Goal: Transaction & Acquisition: Purchase product/service

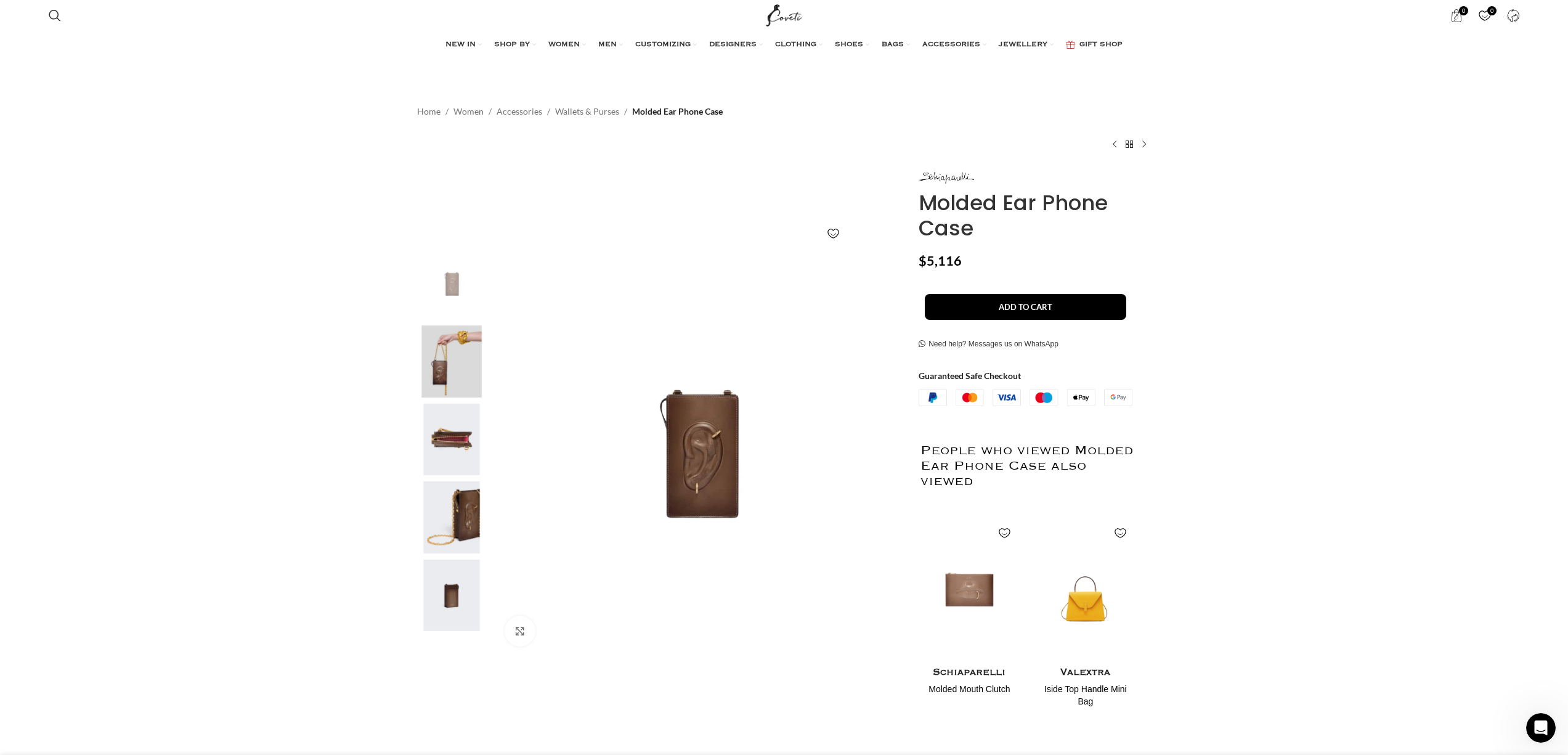
scroll to position [0, 103]
click at [443, 365] on img "2 / 5" at bounding box center [452, 363] width 75 height 72
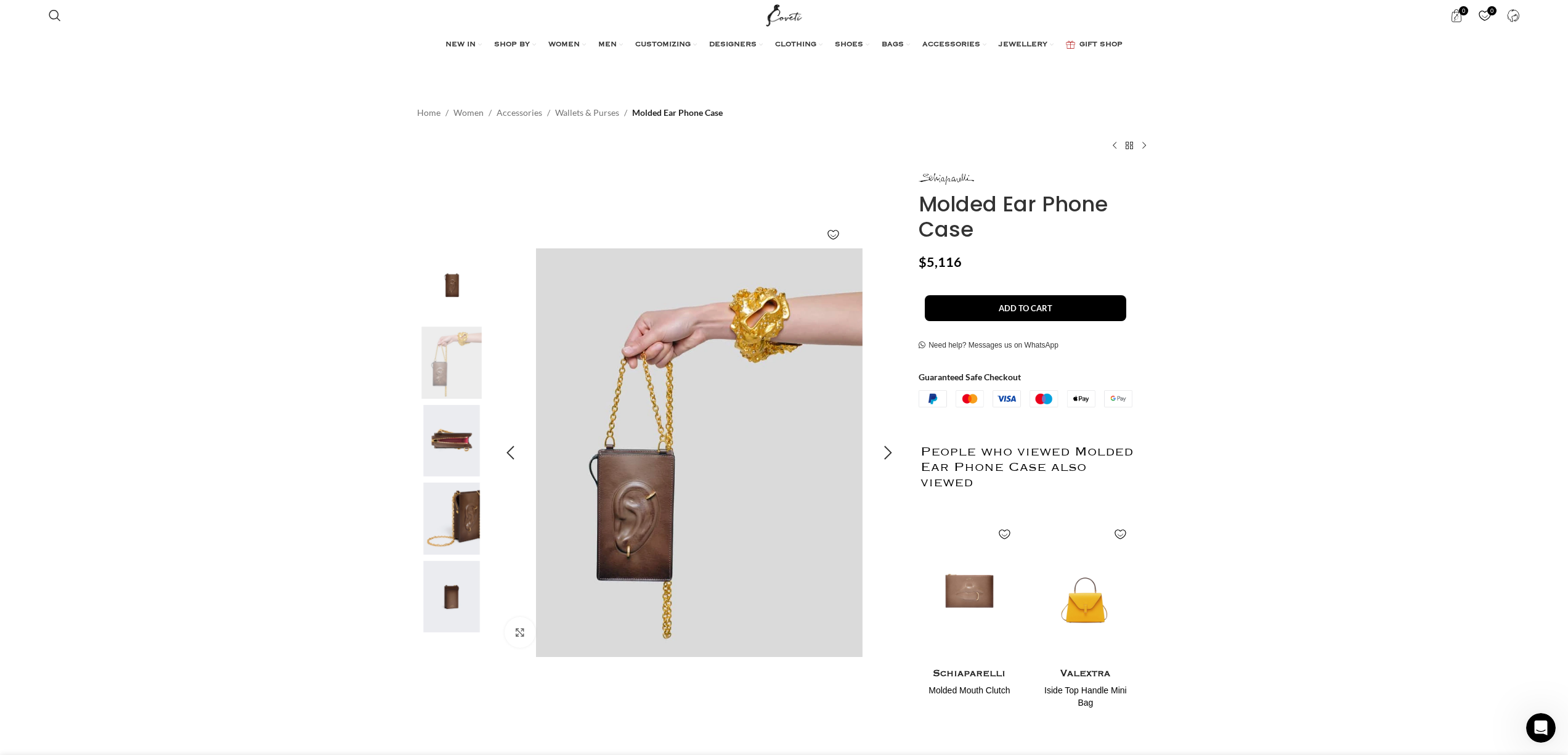
click at [635, 487] on img "2 / 5" at bounding box center [699, 453] width 409 height 409
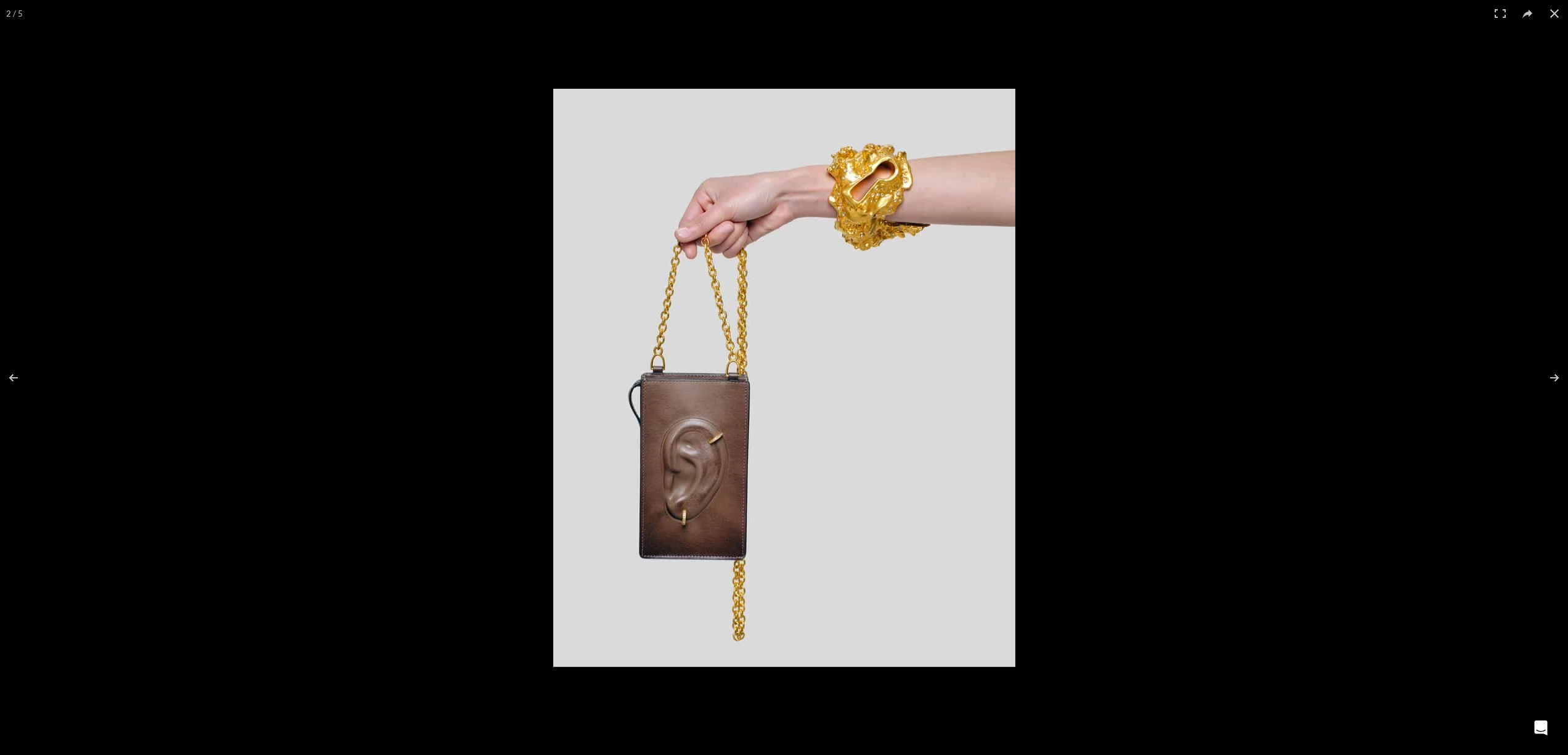
scroll to position [731, 0]
click at [1550, 384] on button at bounding box center [1547, 378] width 43 height 62
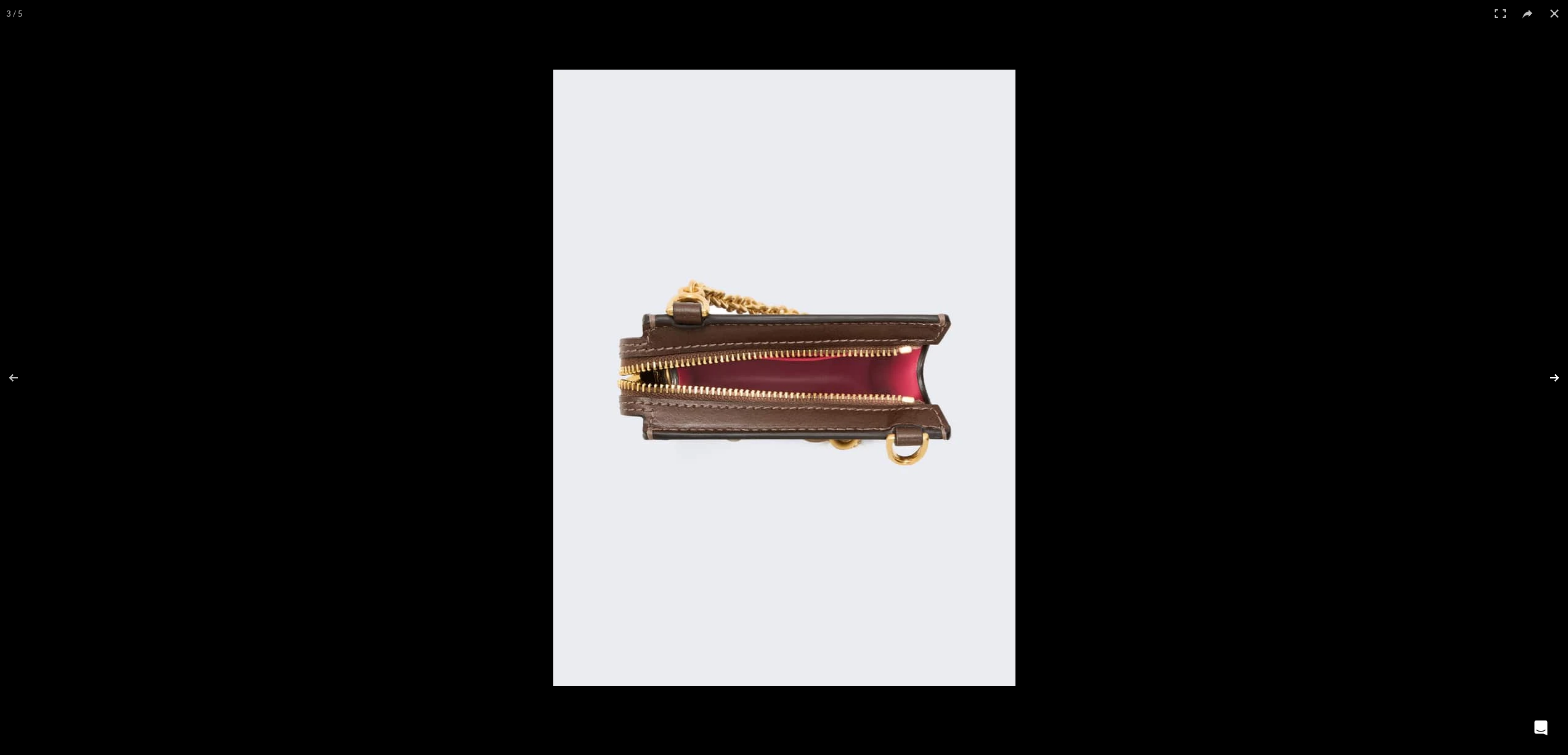
click at [1548, 380] on button at bounding box center [1547, 378] width 43 height 62
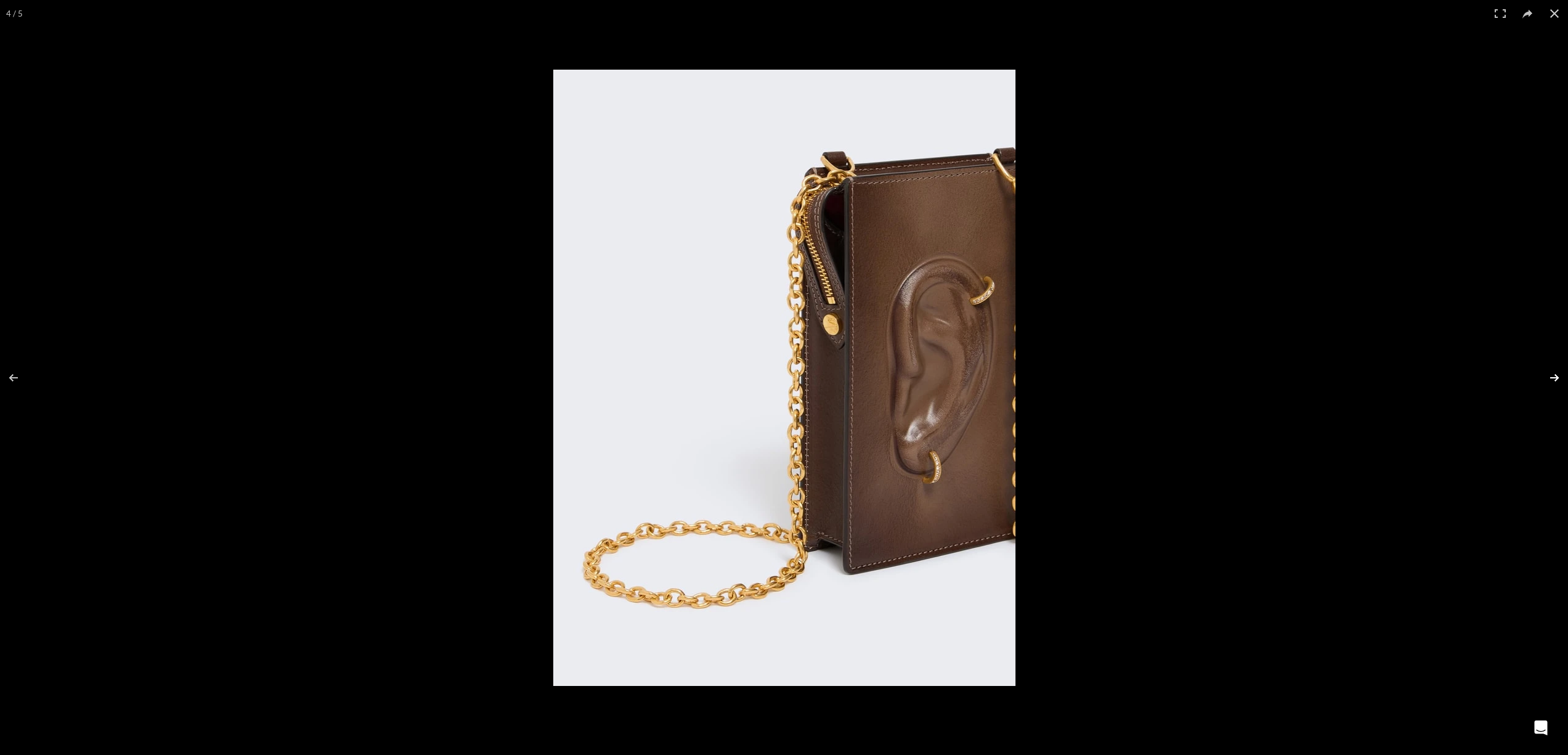
drag, startPoint x: 1546, startPoint y: 380, endPoint x: 1540, endPoint y: 381, distance: 6.1
click at [1545, 380] on button at bounding box center [1547, 378] width 43 height 62
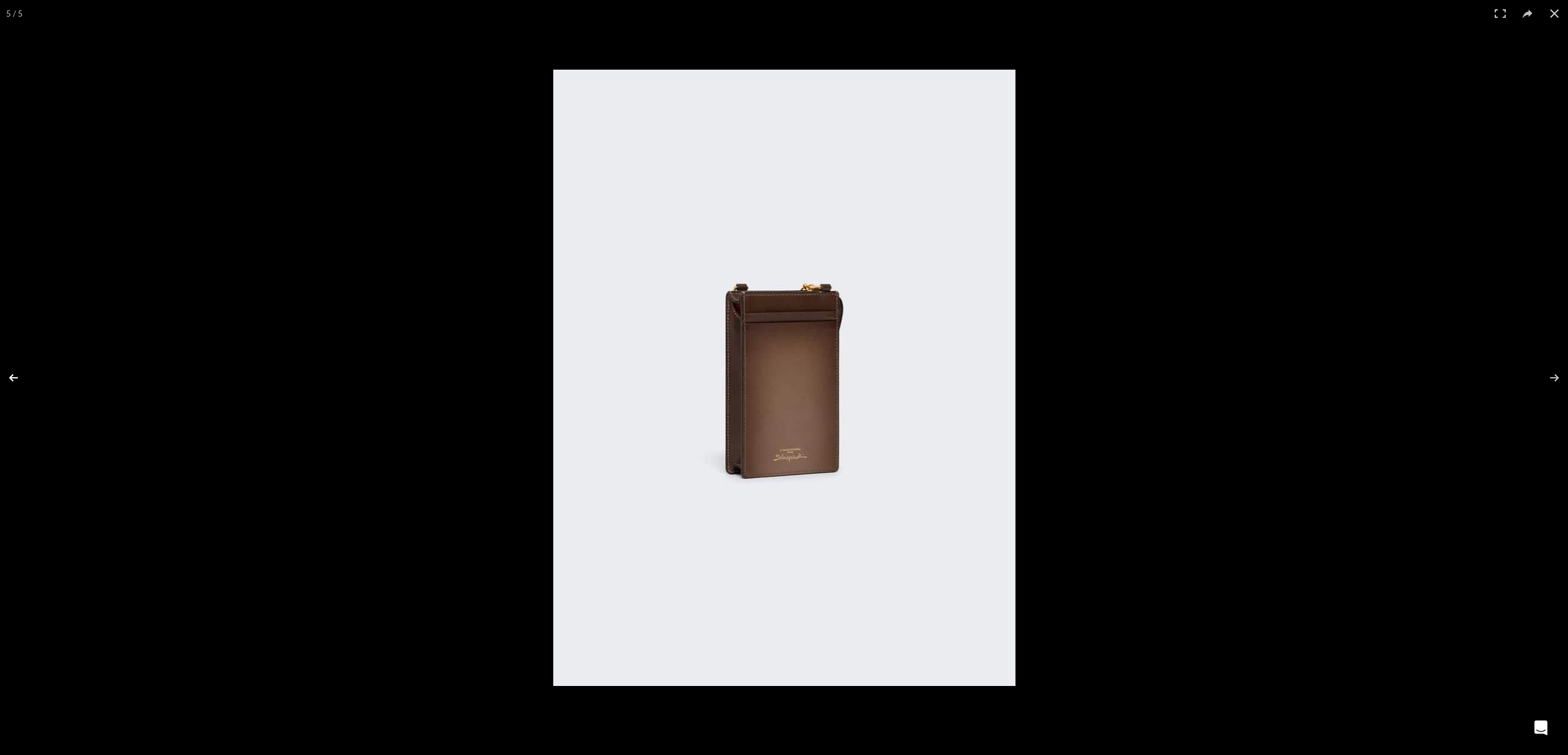
click at [12, 384] on button at bounding box center [21, 378] width 43 height 62
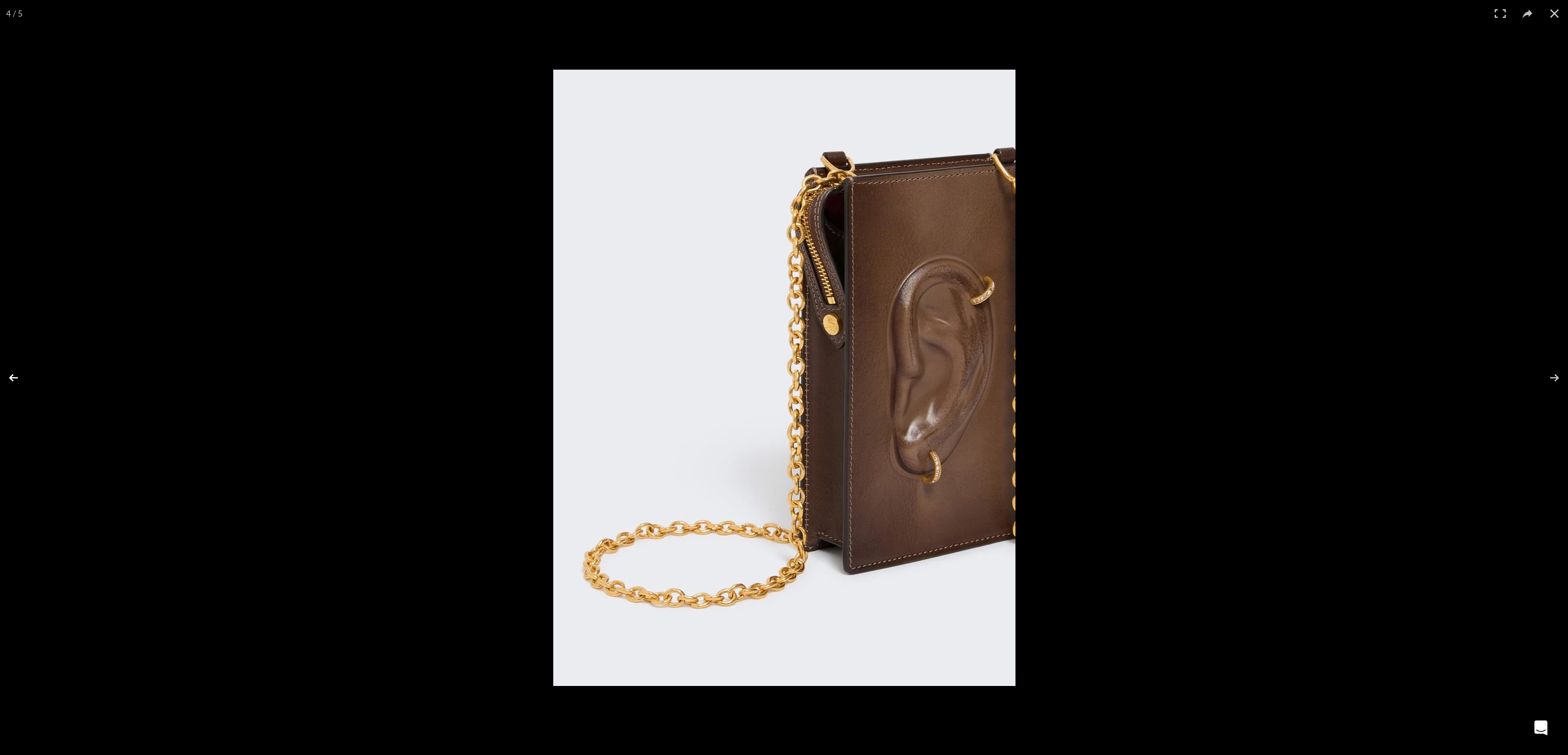
click at [3, 385] on button at bounding box center [21, 378] width 43 height 62
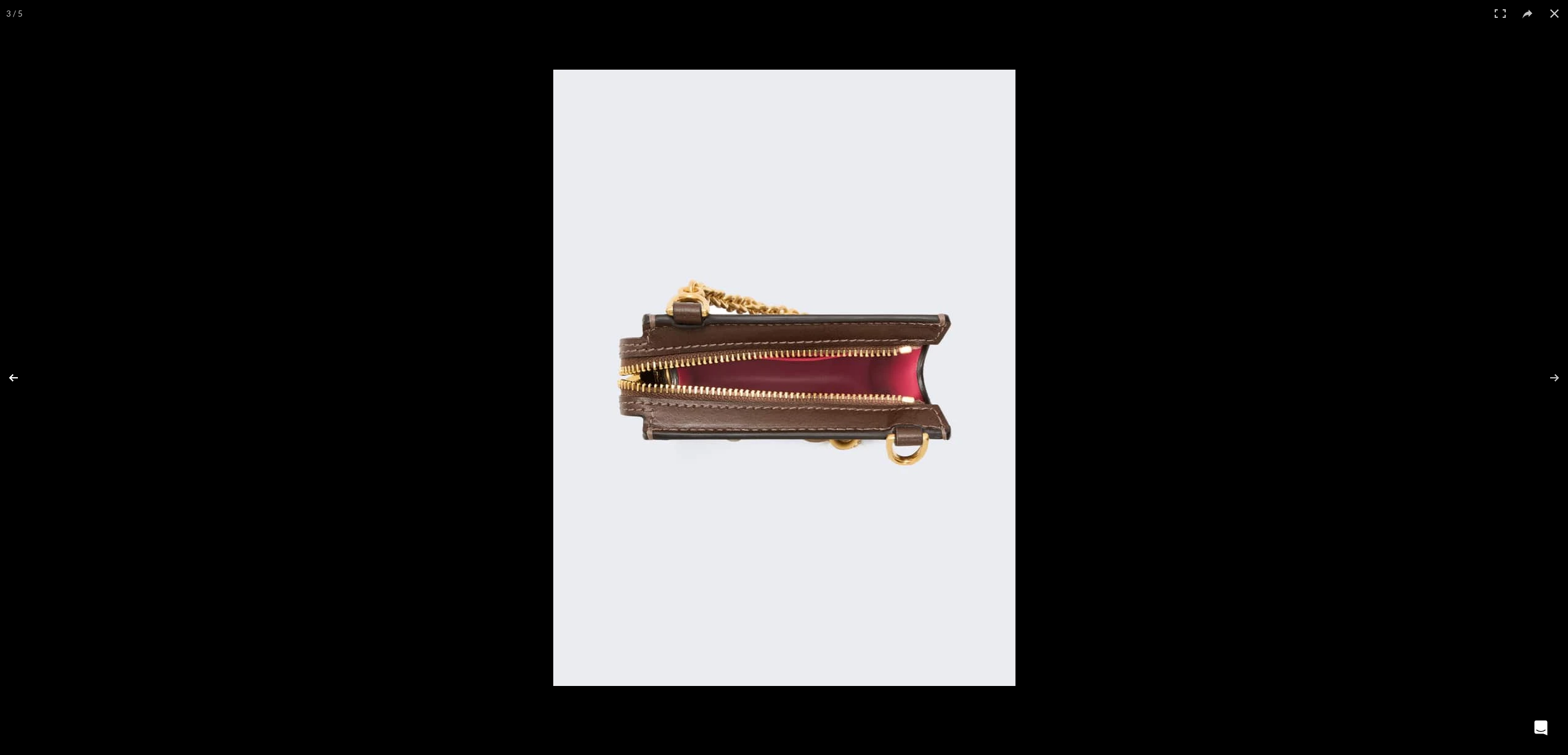
scroll to position [0, 259]
click at [1556, 371] on button at bounding box center [1547, 378] width 43 height 62
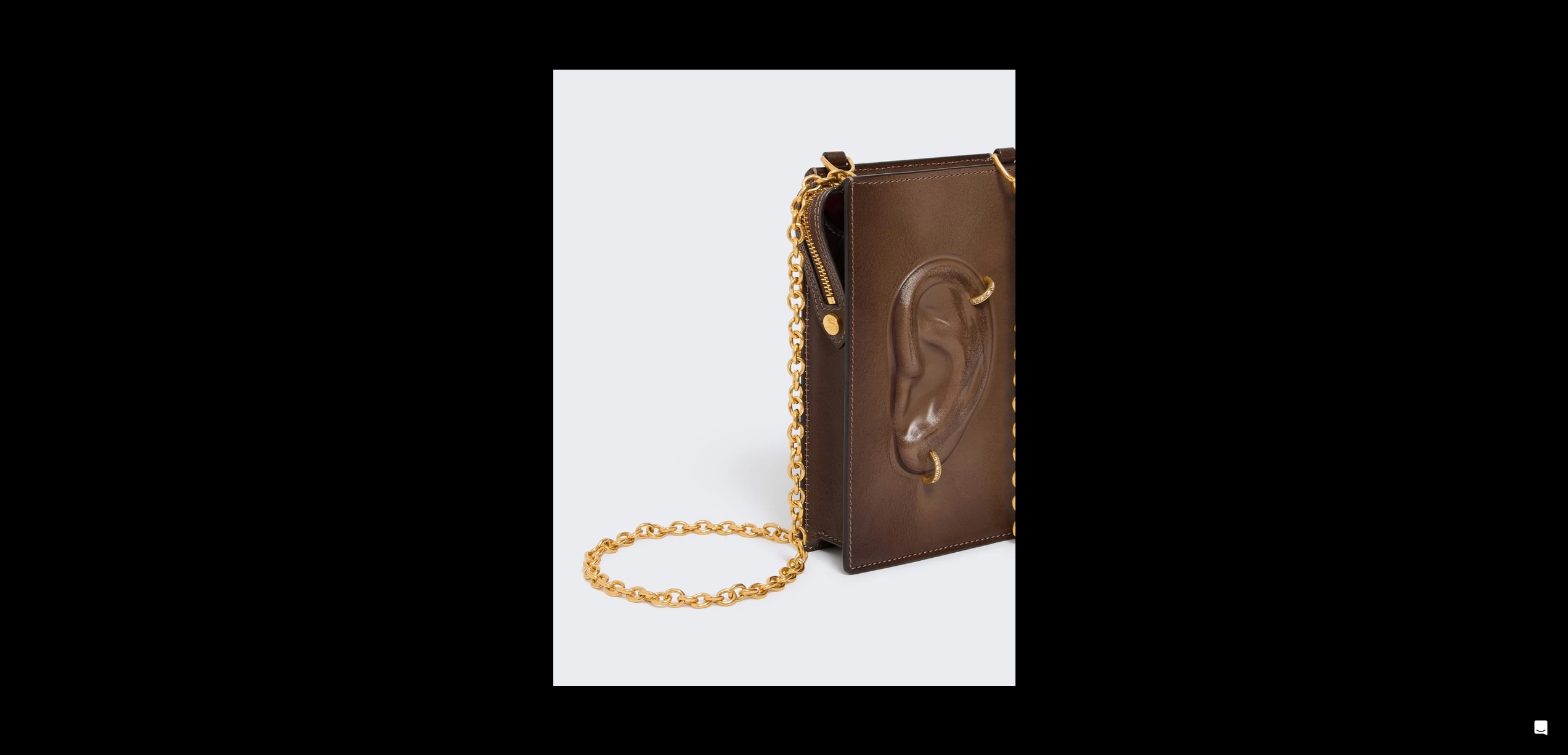
scroll to position [0, 389]
click at [1553, 11] on button at bounding box center [1554, 13] width 27 height 27
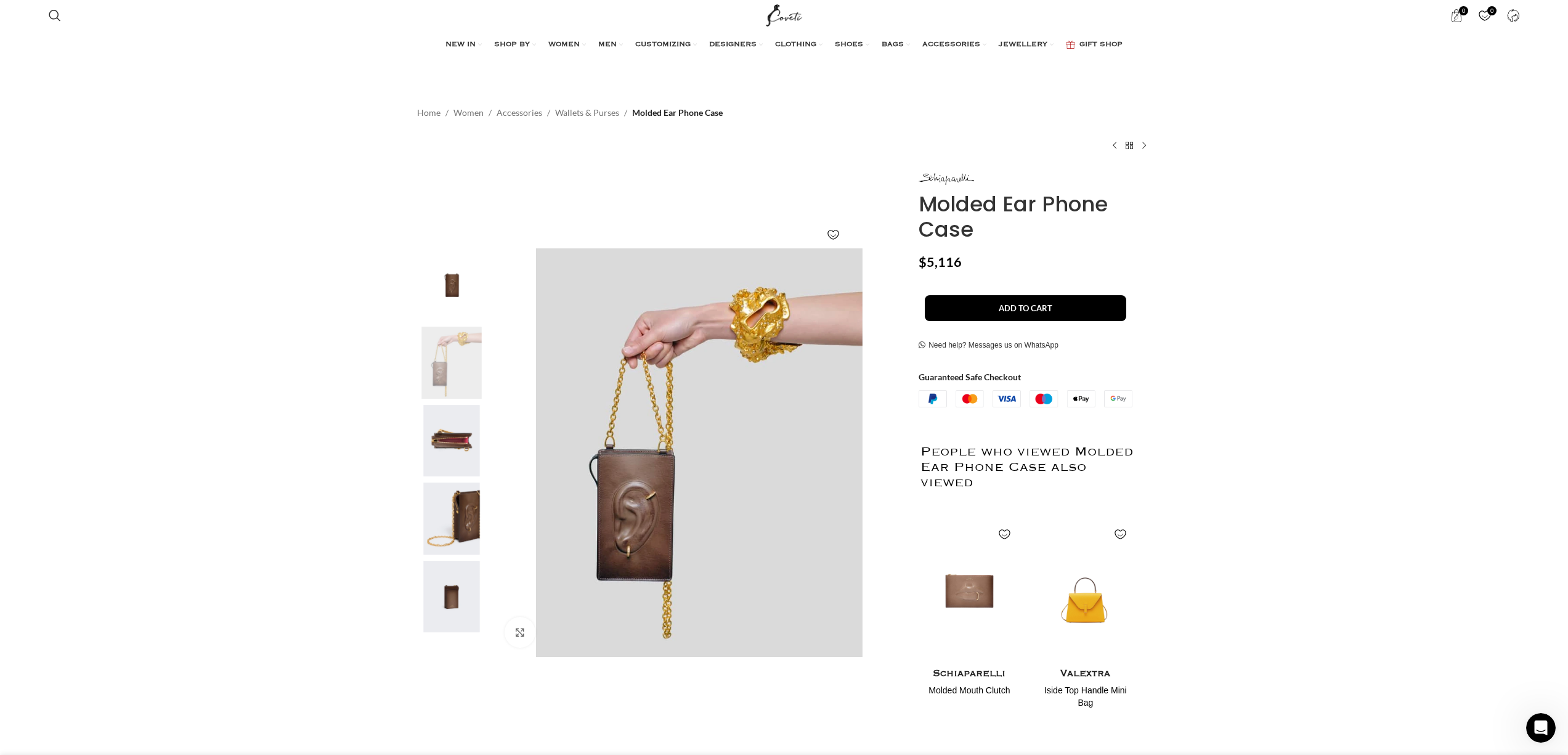
scroll to position [0, 649]
click at [443, 348] on img "2 / 5" at bounding box center [452, 363] width 75 height 72
click at [453, 285] on img "1 / 5" at bounding box center [452, 284] width 75 height 72
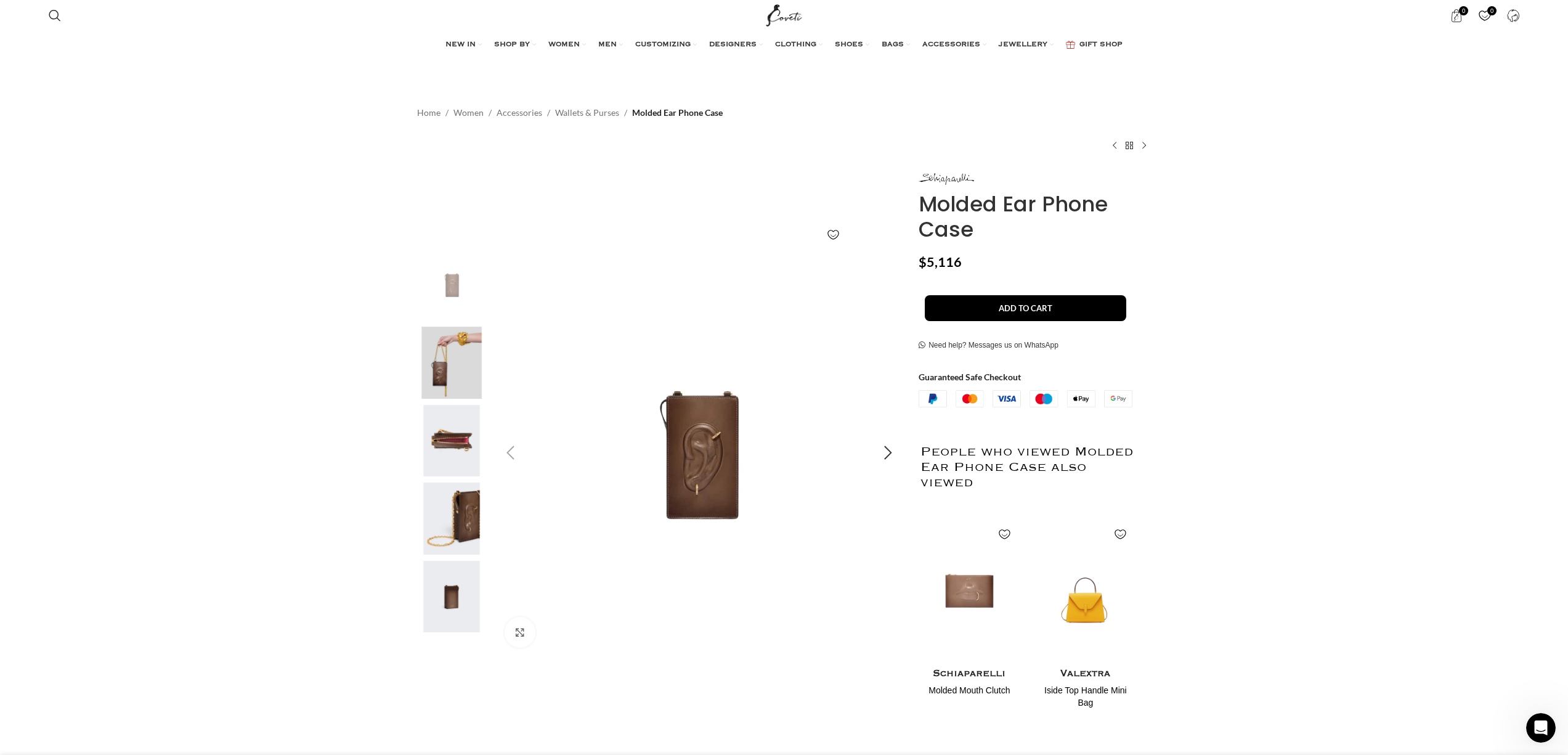
click at [713, 437] on img "1 / 5" at bounding box center [700, 453] width 409 height 409
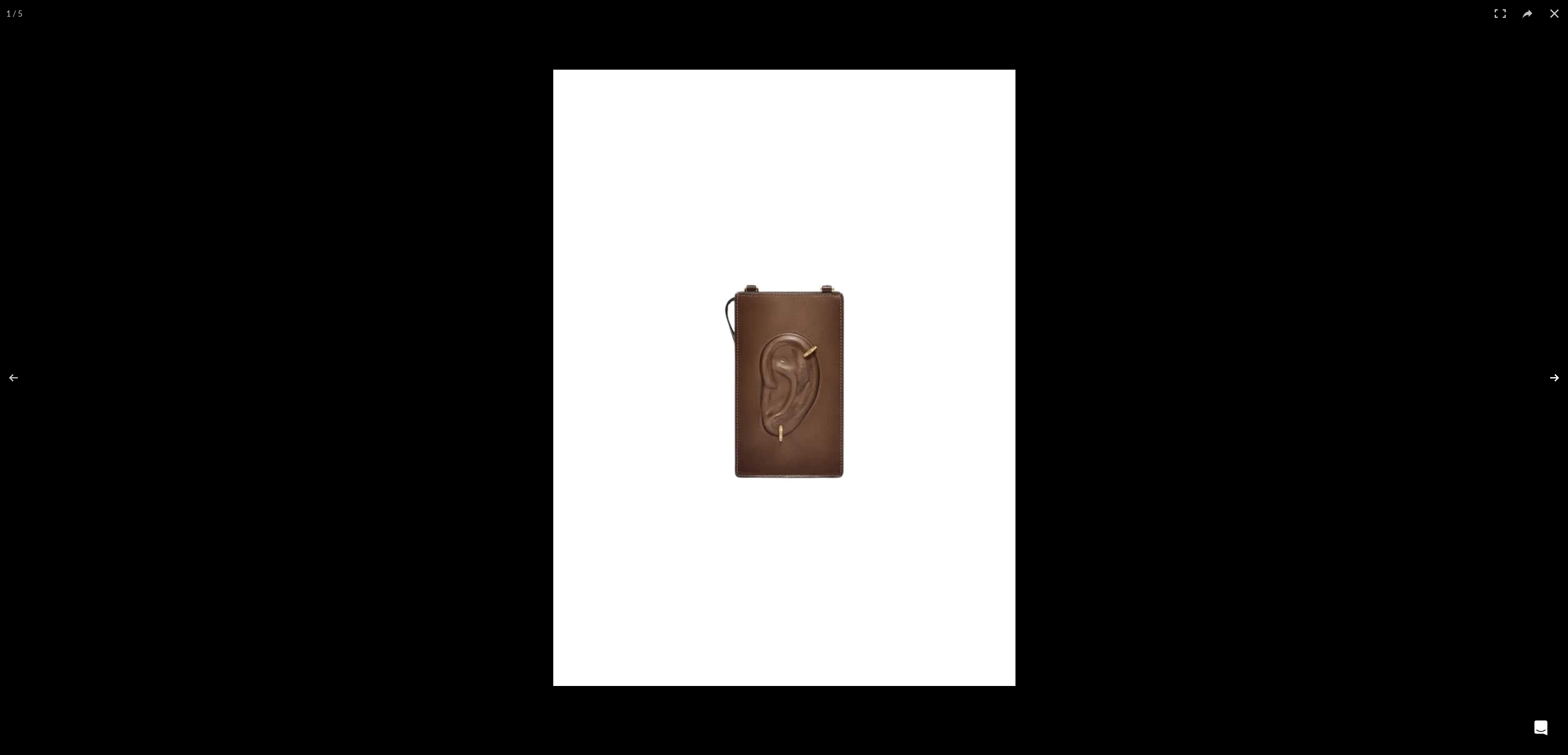
click at [1562, 370] on button at bounding box center [1547, 378] width 43 height 62
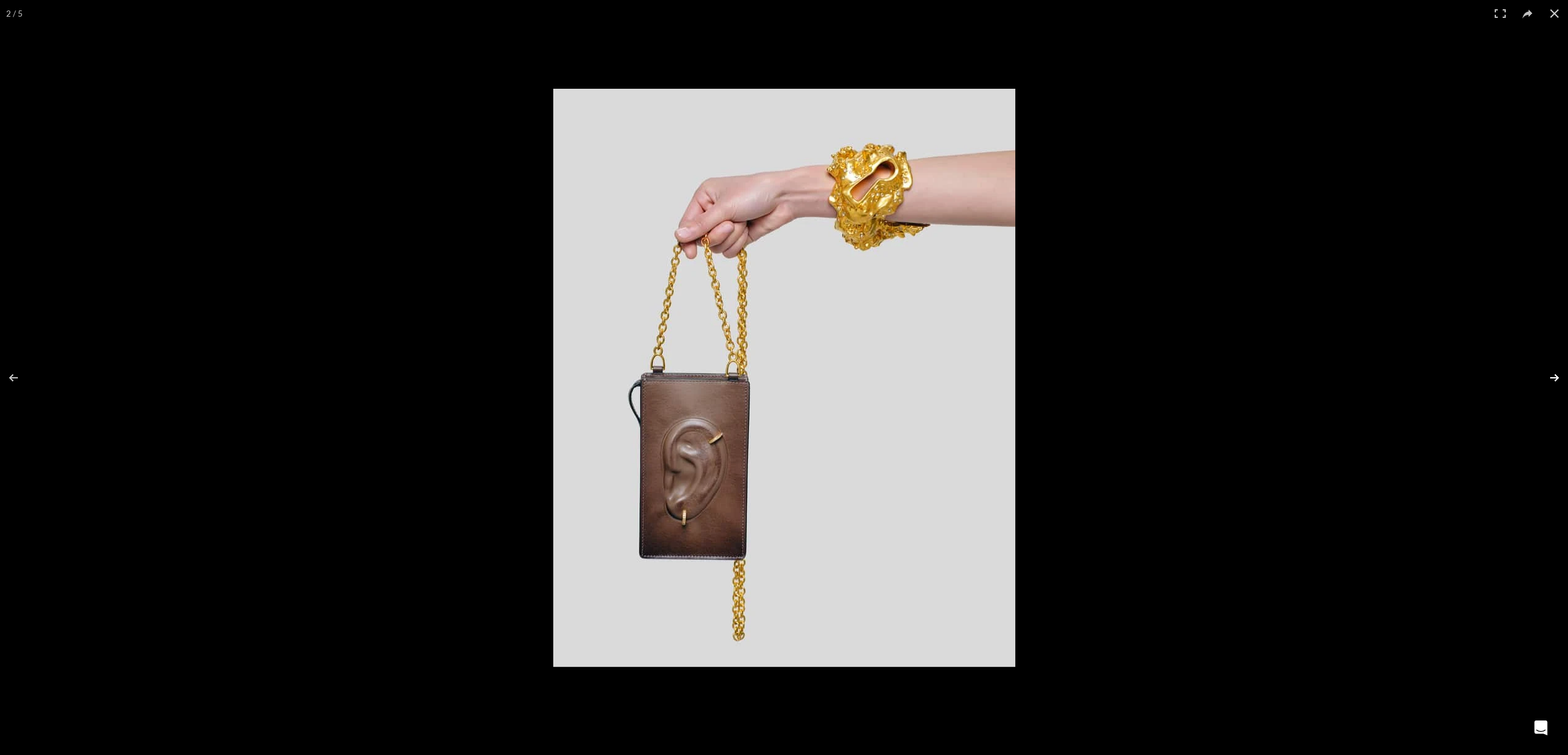
click at [1563, 370] on button at bounding box center [1547, 378] width 43 height 62
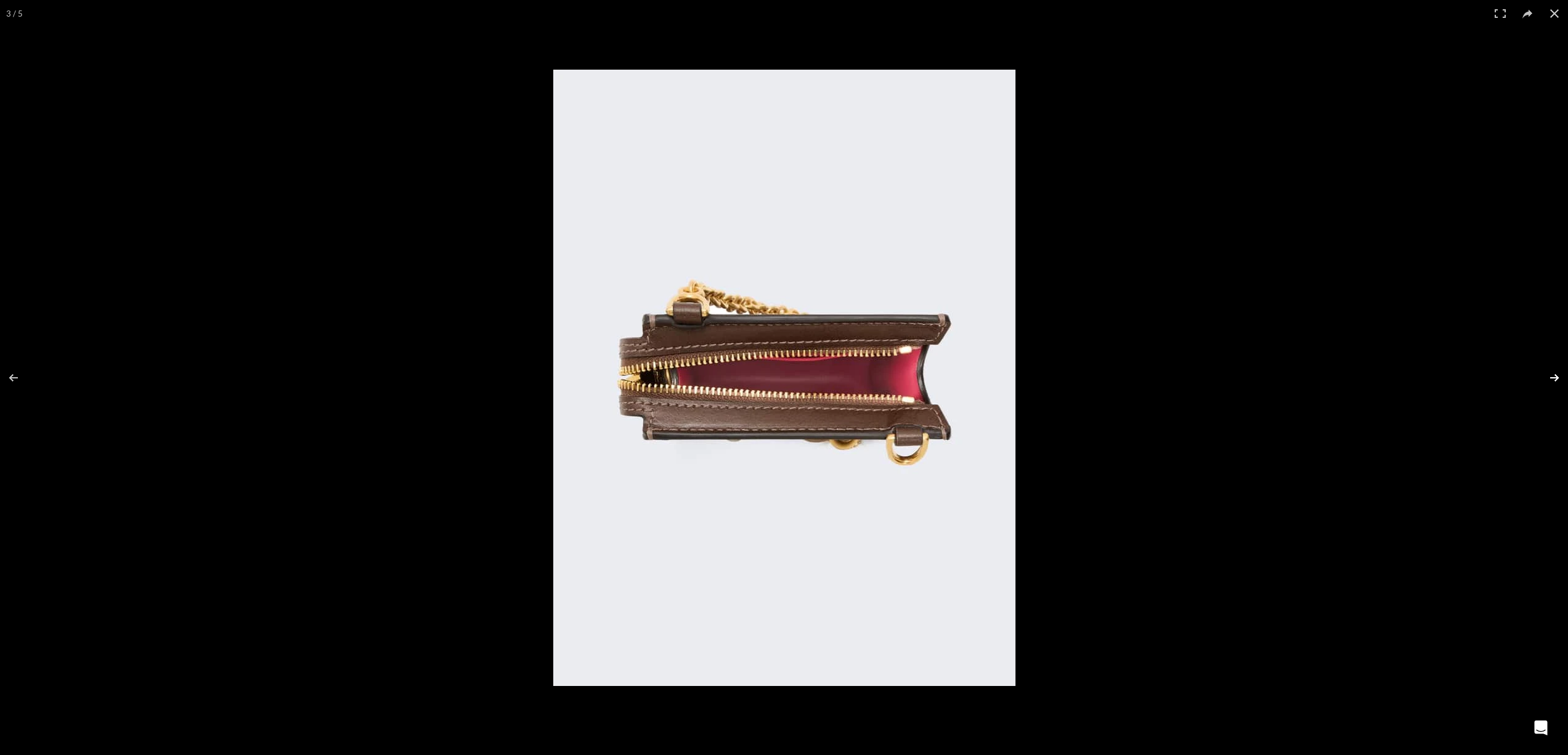
click at [1562, 370] on button at bounding box center [1547, 378] width 43 height 62
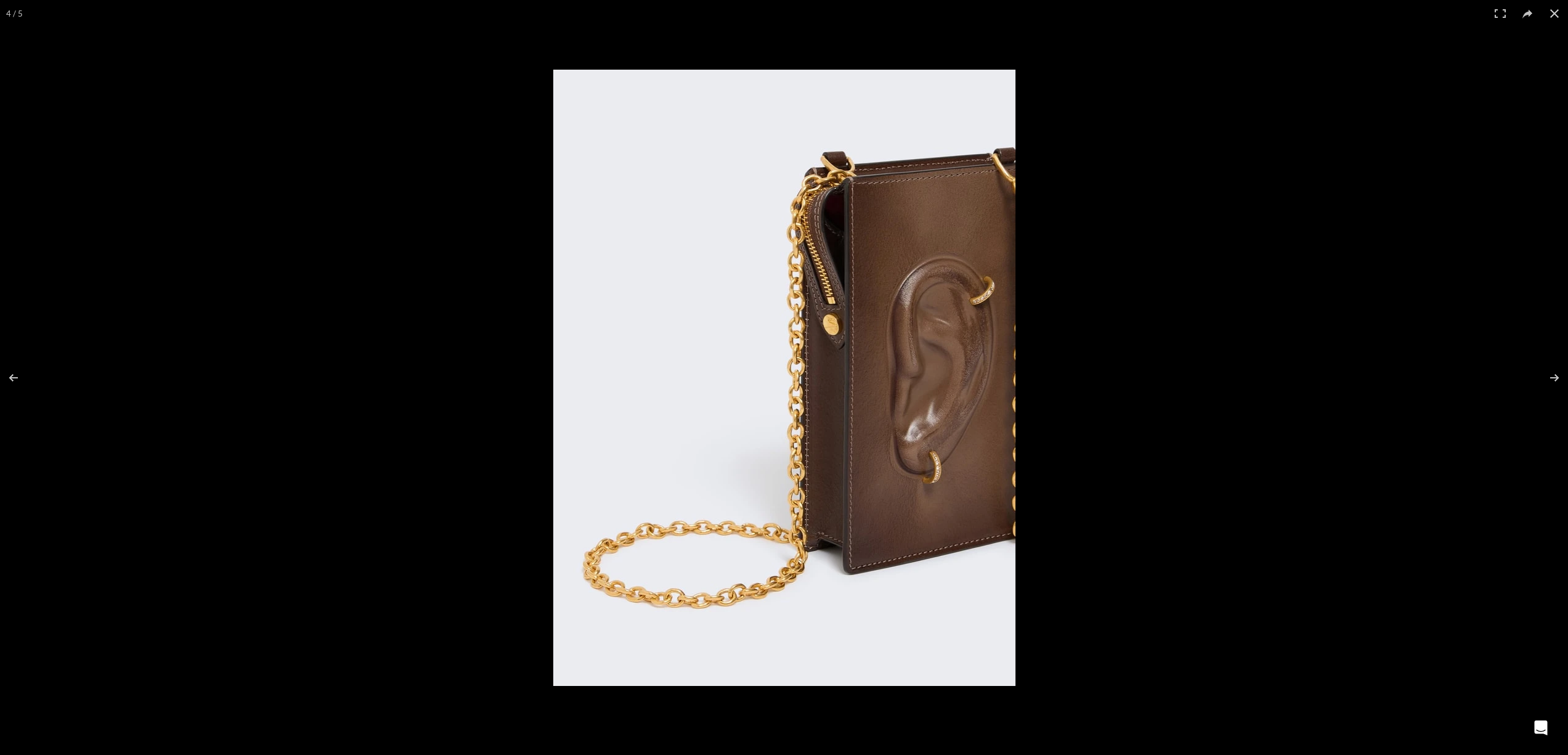
scroll to position [0, 778]
click at [1539, 376] on button at bounding box center [1547, 378] width 43 height 62
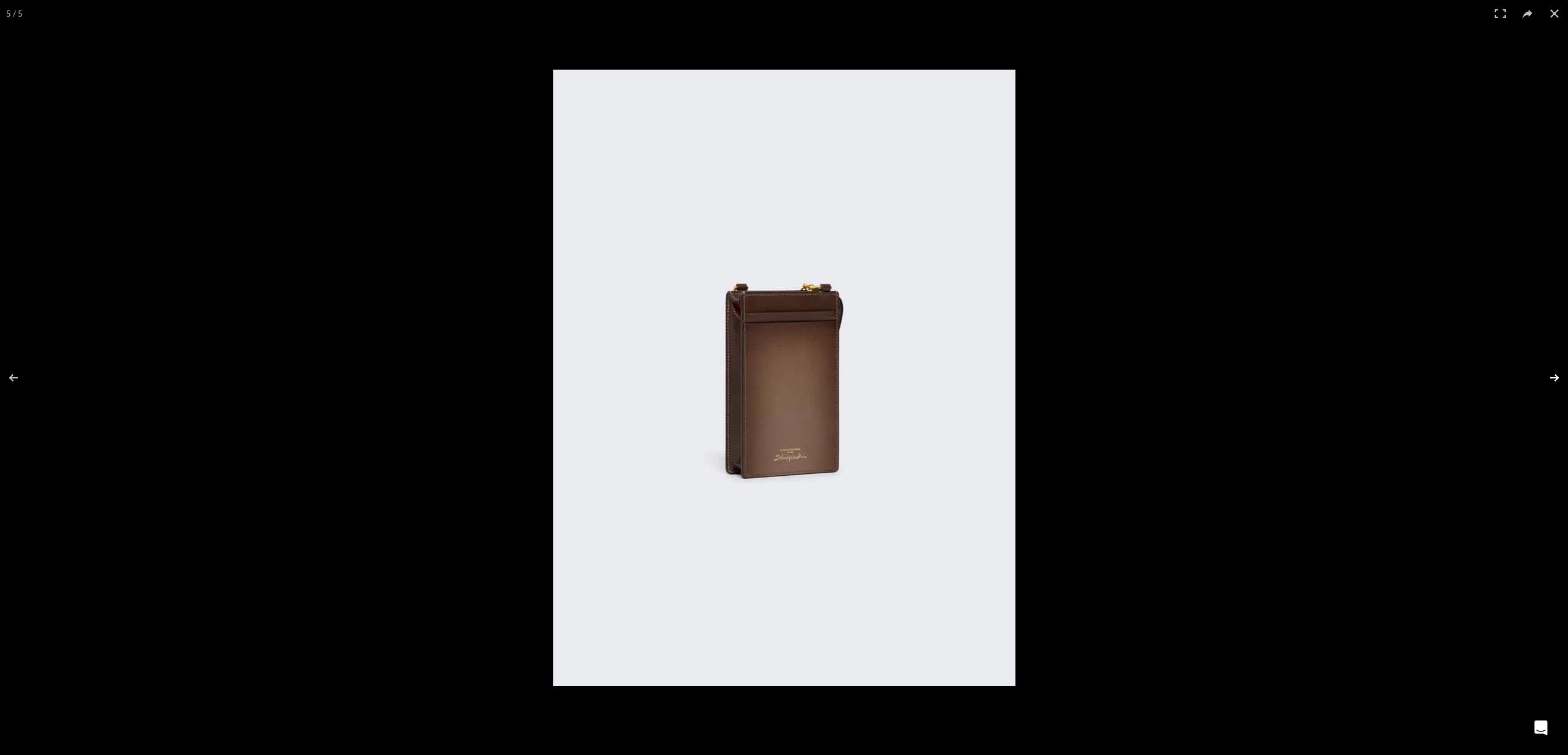
click at [1539, 374] on button at bounding box center [1547, 378] width 43 height 62
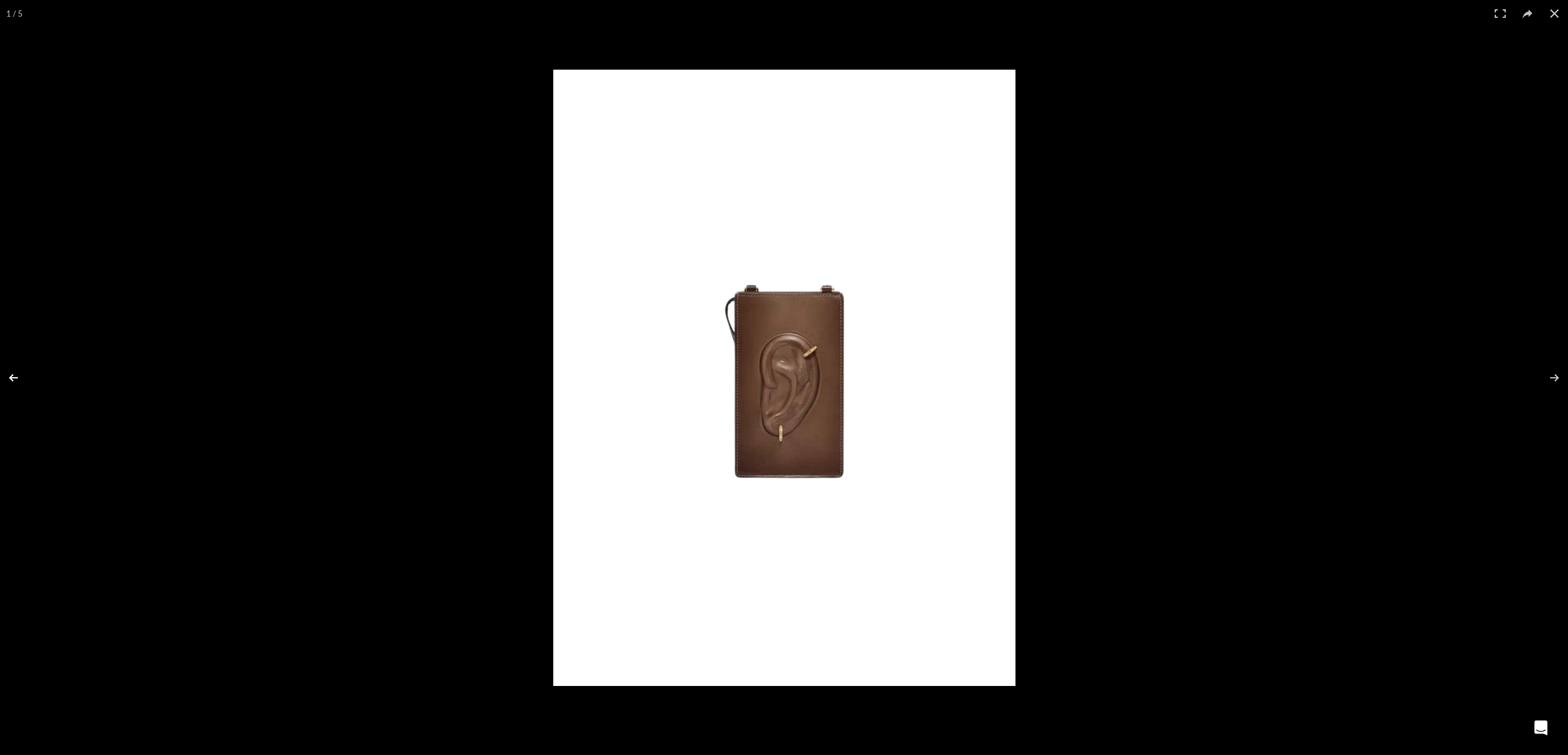
click at [14, 380] on button at bounding box center [21, 378] width 43 height 62
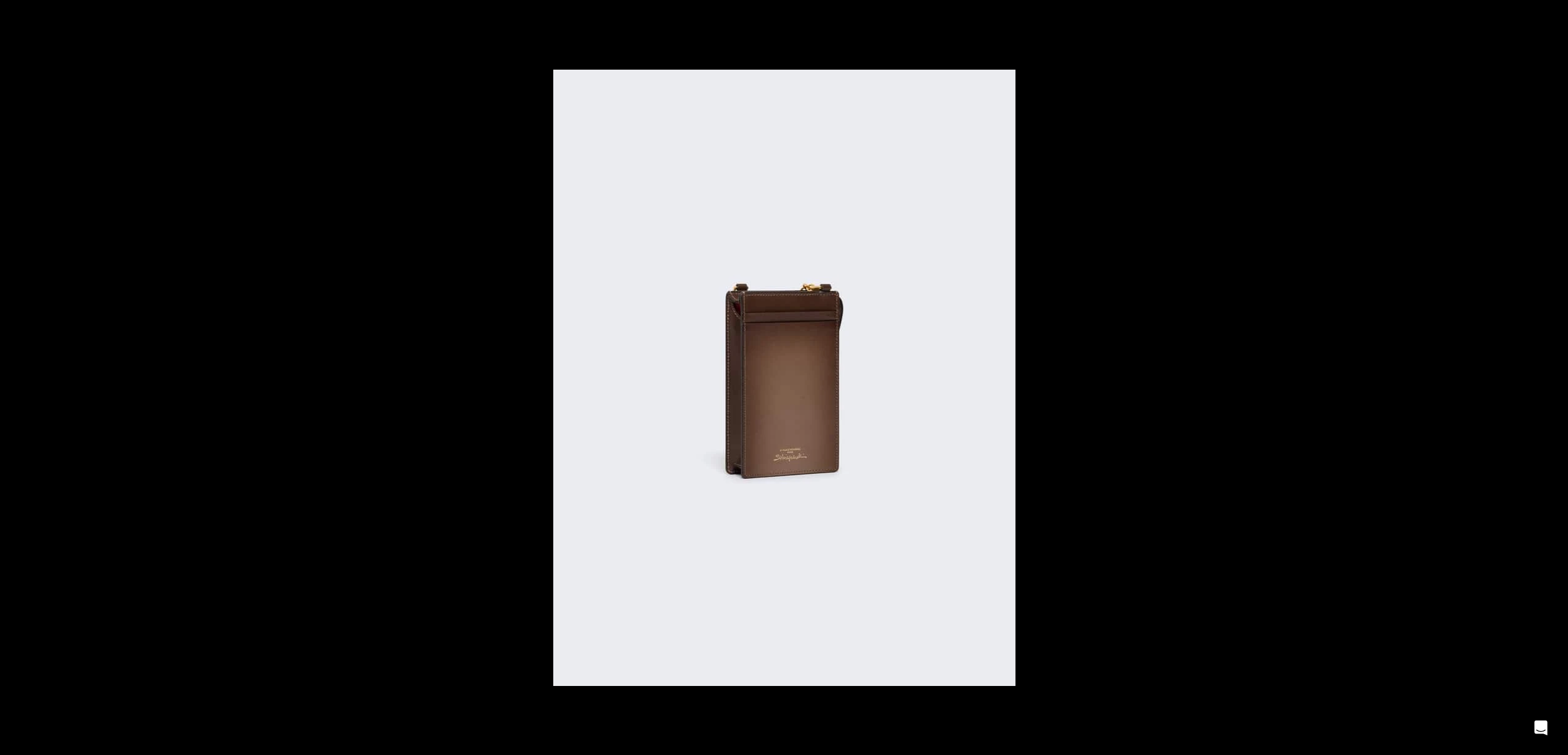
scroll to position [0, 1168]
click at [1551, 376] on button at bounding box center [1547, 378] width 43 height 62
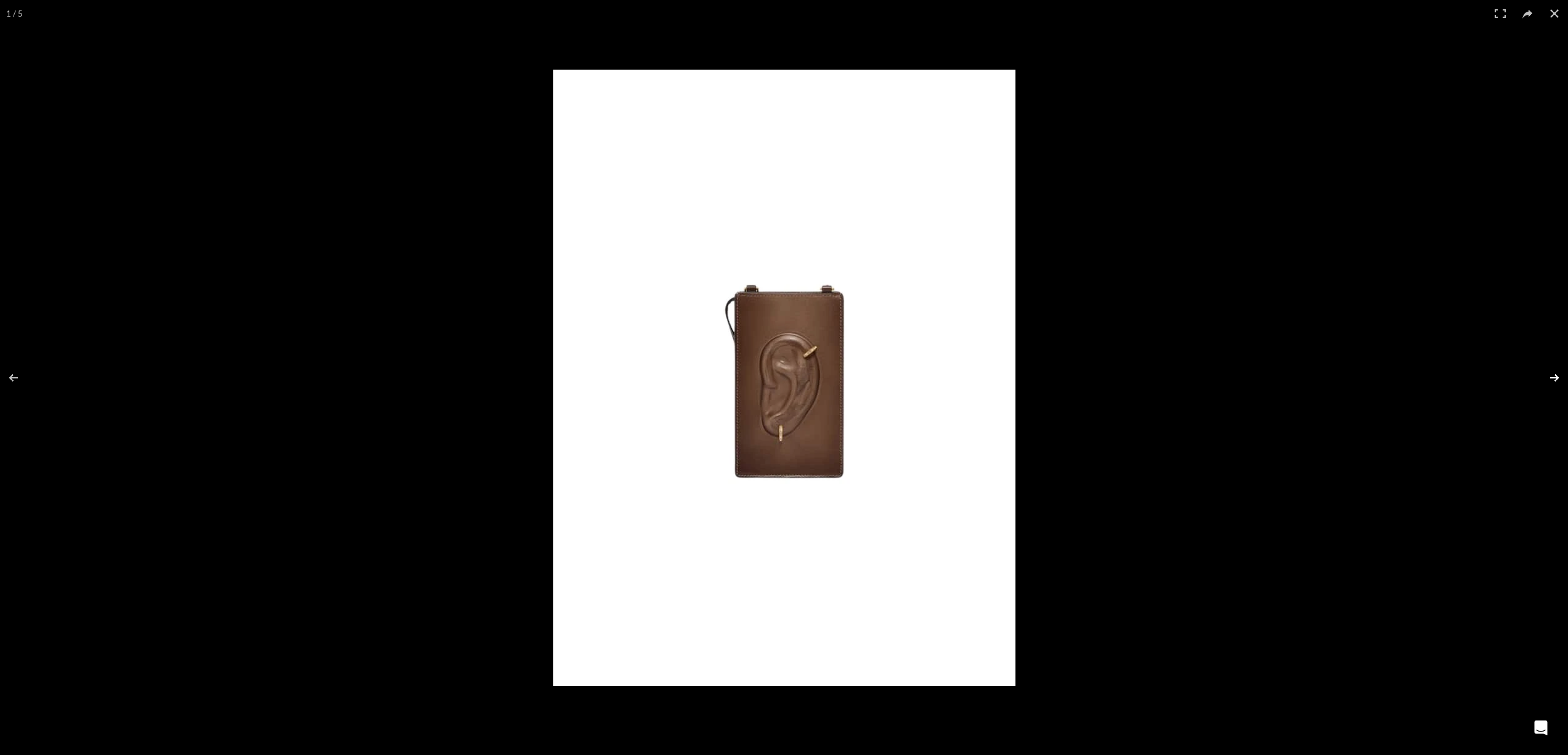
click at [1537, 381] on button at bounding box center [1547, 378] width 43 height 62
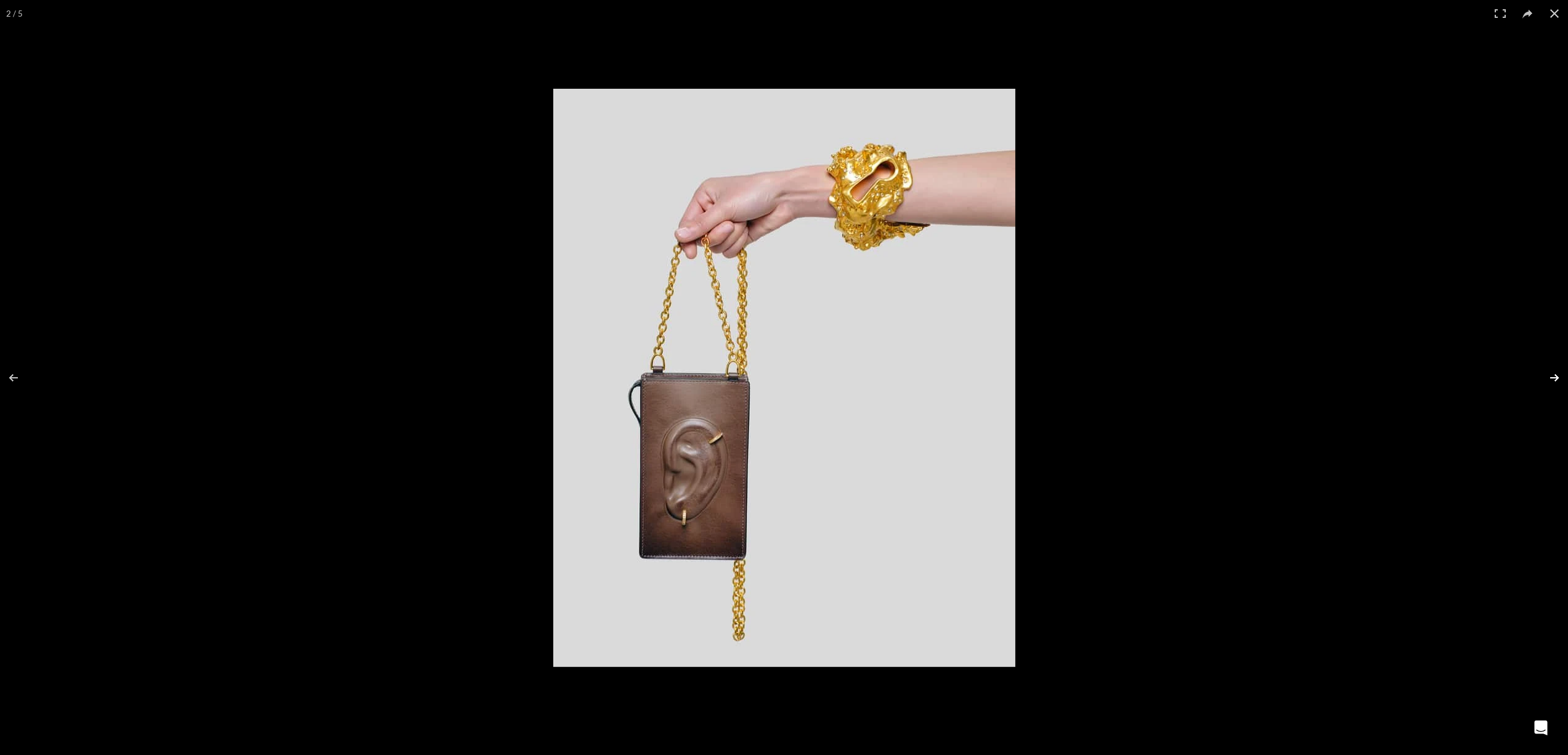
click at [1547, 376] on button at bounding box center [1547, 378] width 43 height 62
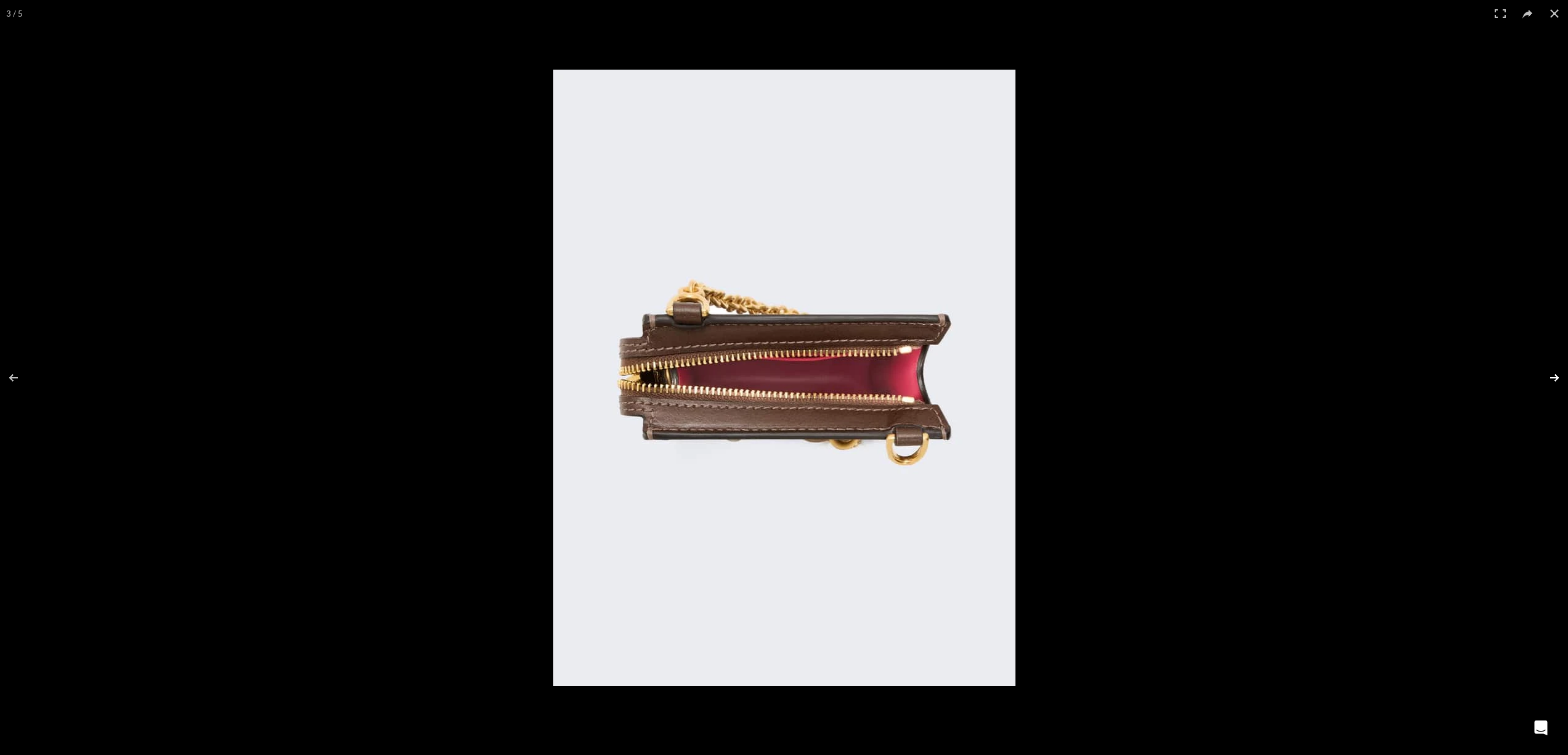
click at [1549, 374] on button at bounding box center [1547, 378] width 43 height 62
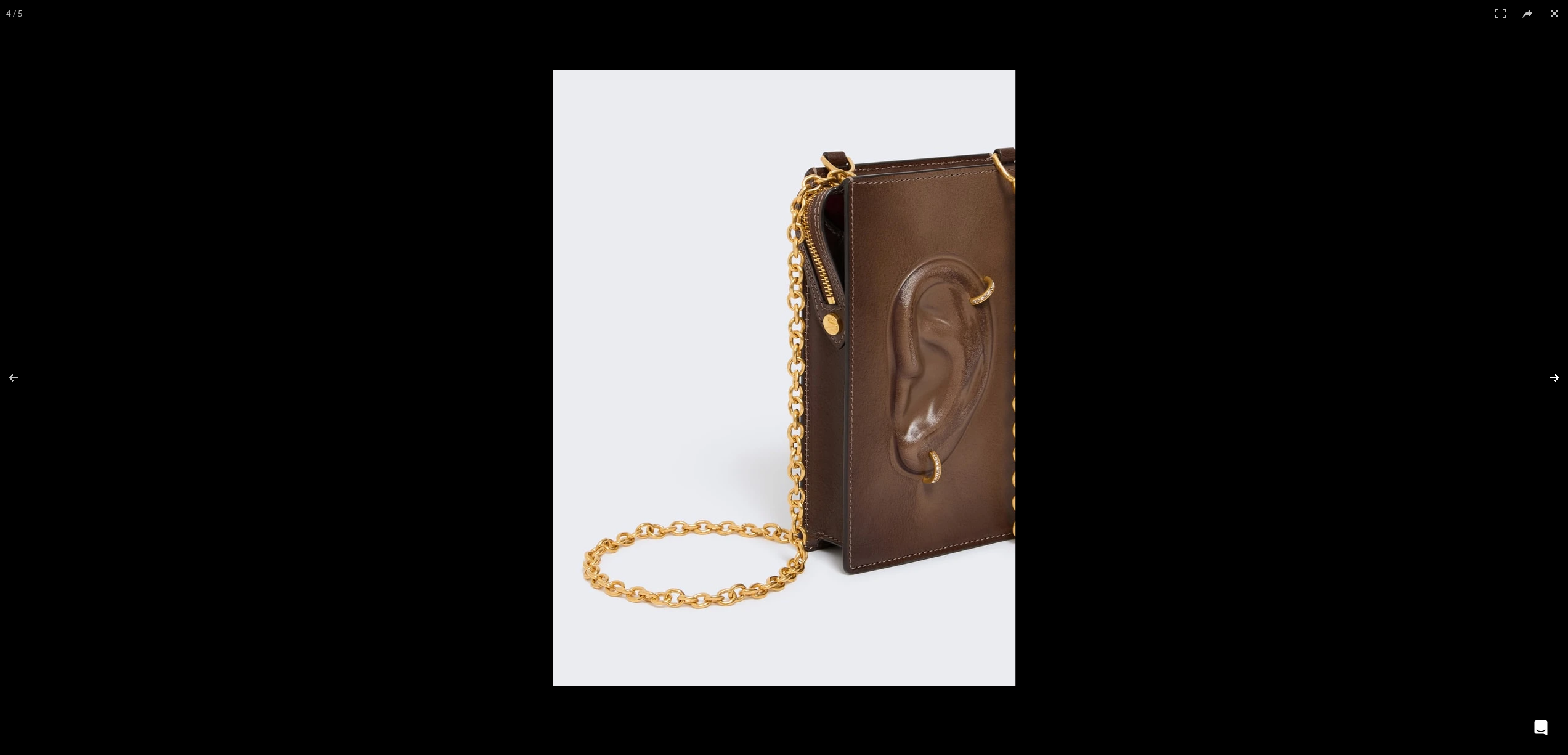
click at [1549, 374] on button at bounding box center [1547, 378] width 43 height 62
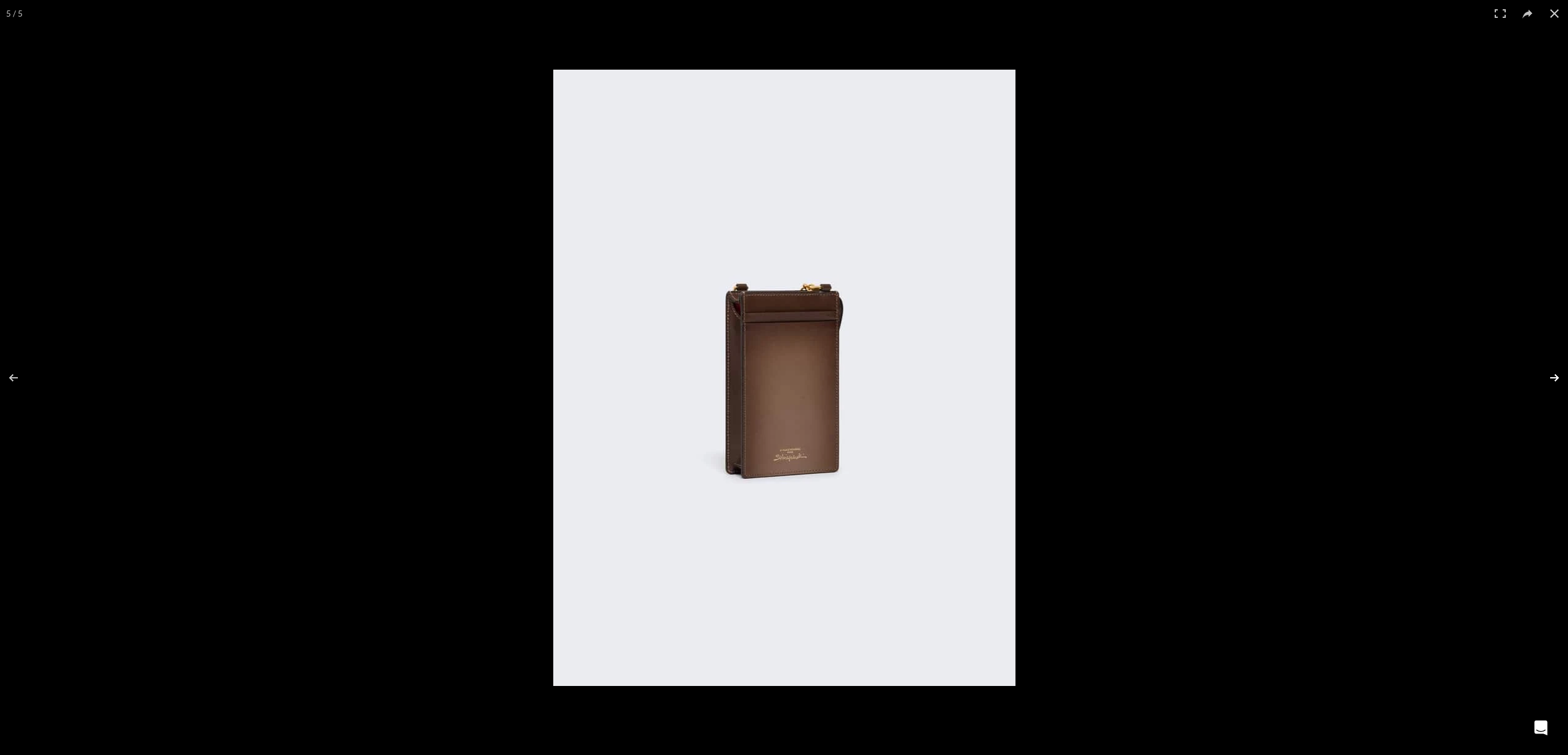
click at [1549, 374] on button at bounding box center [1547, 378] width 43 height 62
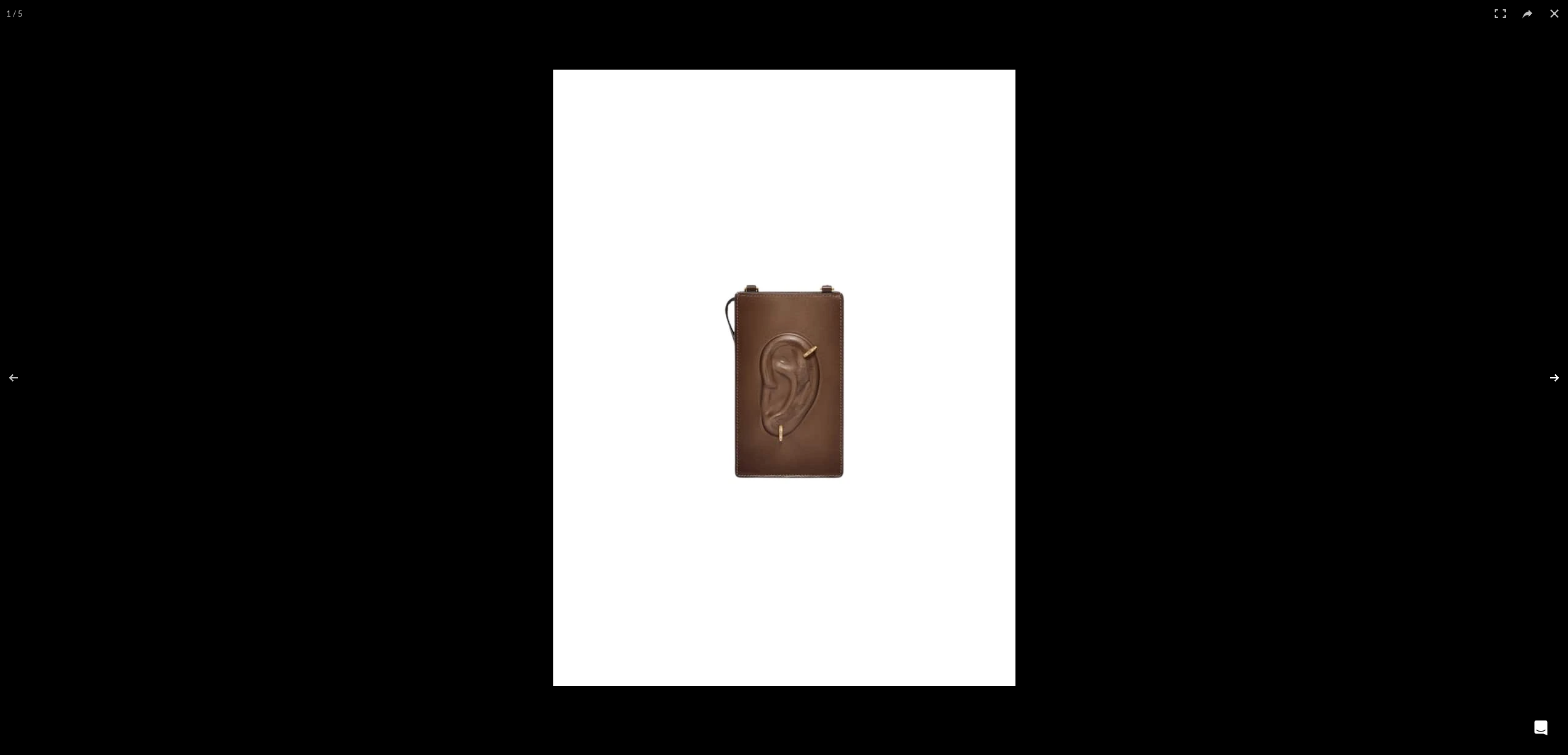
click at [1549, 373] on button at bounding box center [1547, 378] width 43 height 62
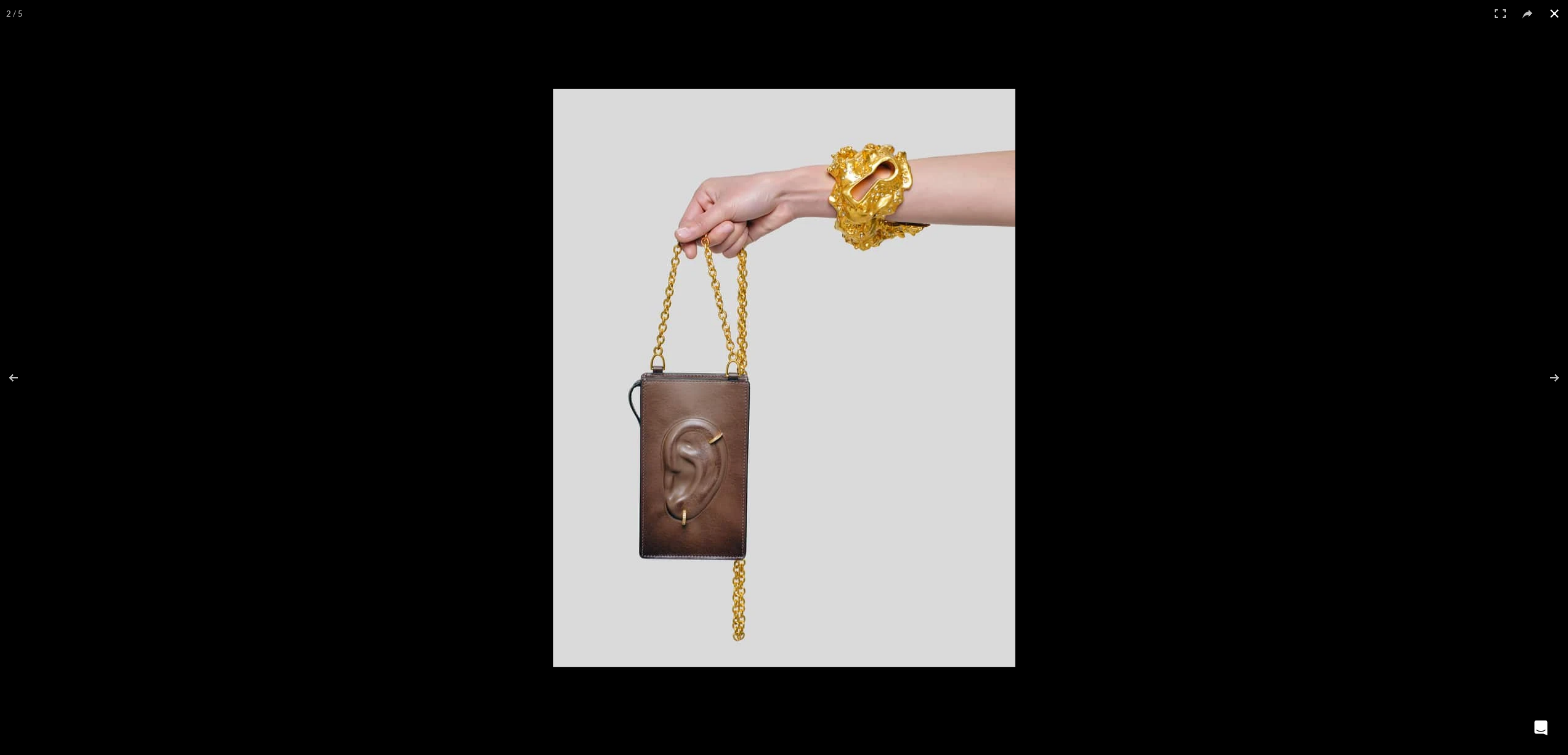
click at [1563, 17] on button at bounding box center [1554, 13] width 27 height 27
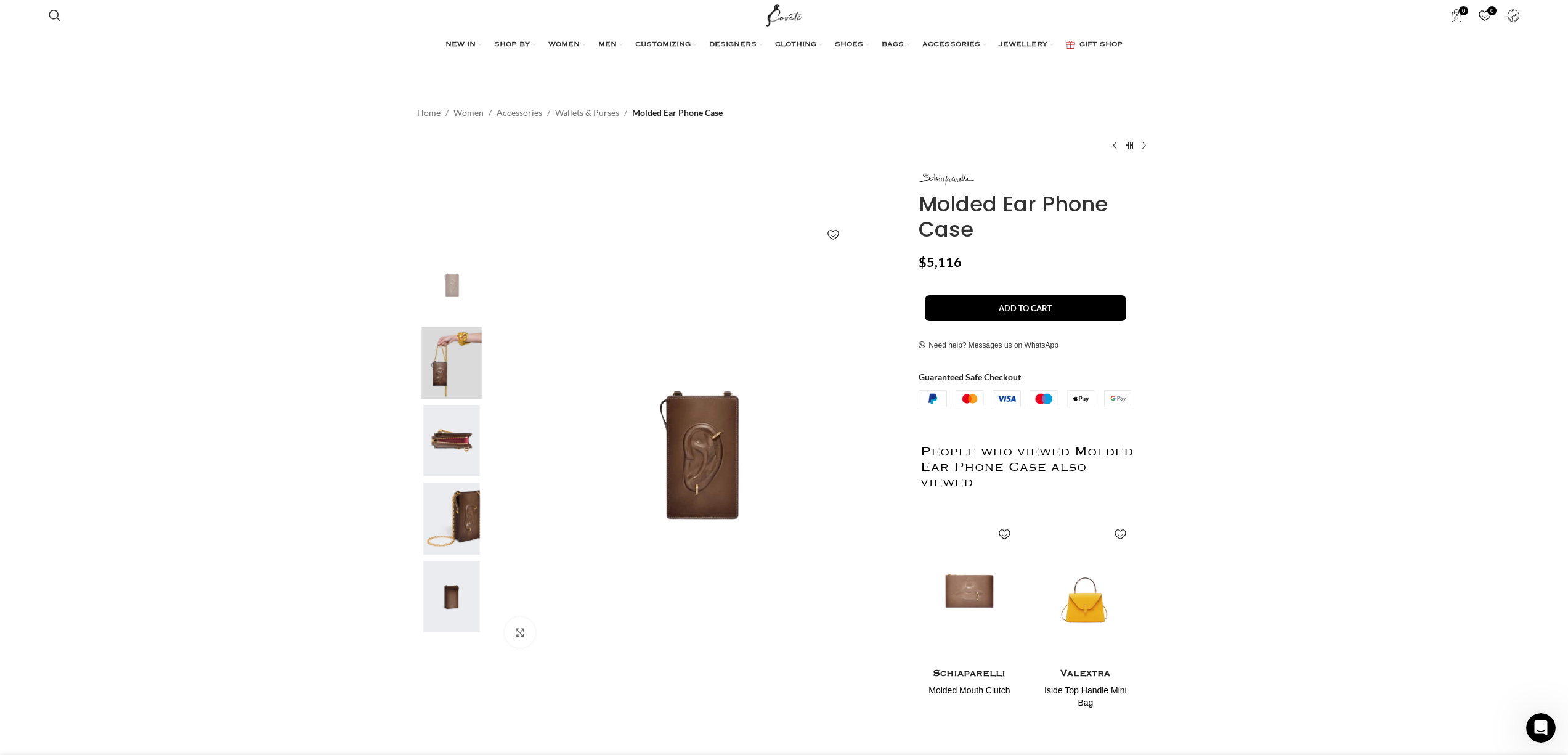
scroll to position [0, 1556]
